Goal: Task Accomplishment & Management: Manage account settings

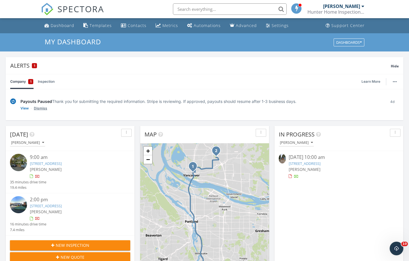
click at [45, 109] on link "Dismiss" at bounding box center [40, 109] width 13 height 6
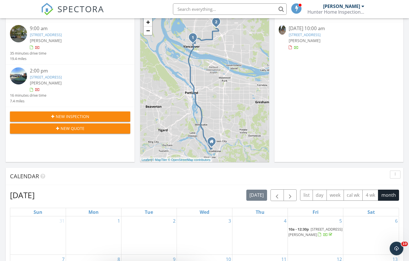
scroll to position [173, 0]
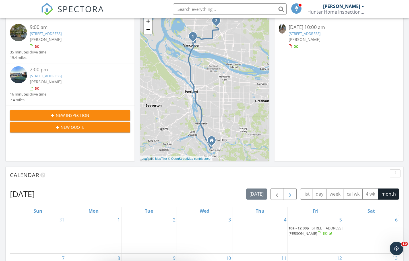
click at [293, 195] on span "button" at bounding box center [290, 194] width 7 height 7
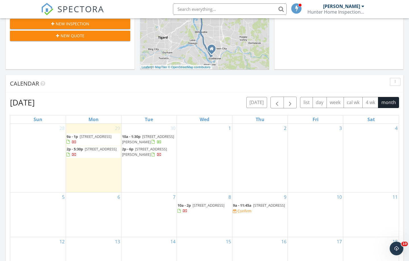
scroll to position [265, 0]
click at [245, 208] on div "Confirm" at bounding box center [244, 210] width 14 height 5
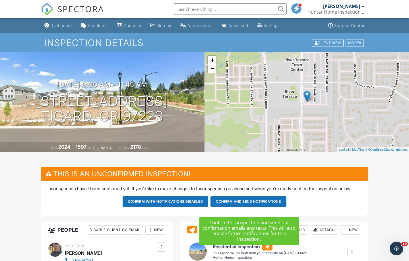
click at [250, 207] on button "Confirm and send notifications" at bounding box center [248, 201] width 76 height 11
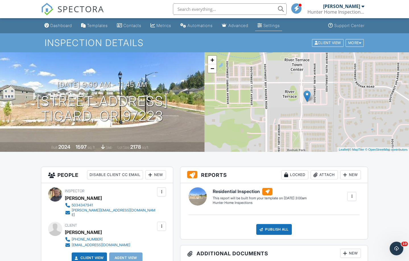
click at [275, 26] on div "Settings" at bounding box center [271, 25] width 16 height 5
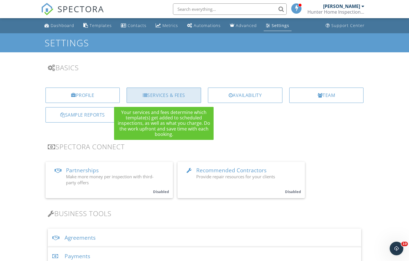
click at [171, 97] on div "Services & Fees" at bounding box center [164, 95] width 75 height 15
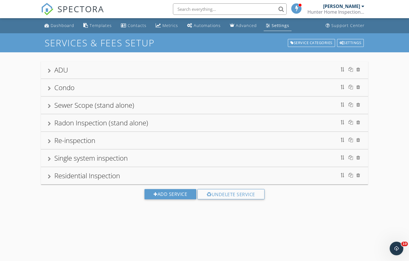
click at [274, 26] on div "Settings" at bounding box center [281, 25] width 18 height 5
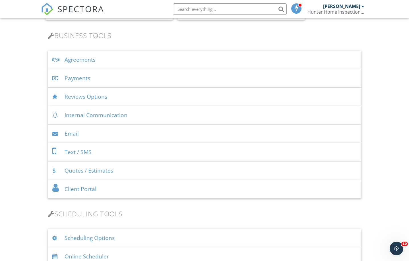
scroll to position [173, 0]
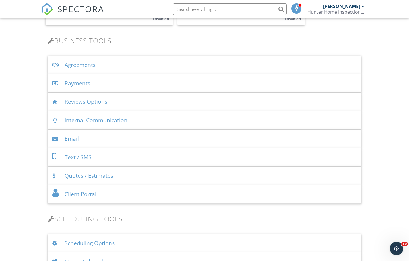
click at [74, 84] on div "Payments" at bounding box center [204, 83] width 313 height 18
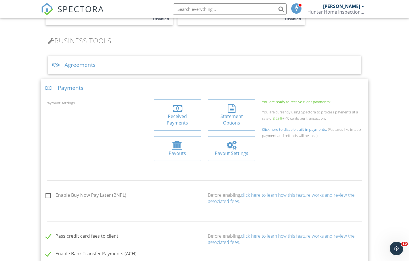
click at [176, 114] on div "Received Payments" at bounding box center [177, 119] width 38 height 13
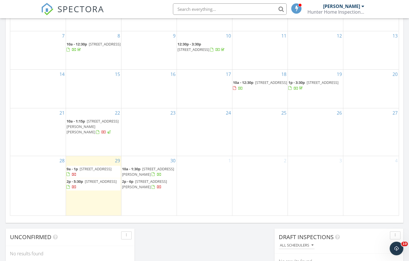
scroll to position [307, 0]
